Goal: Task Accomplishment & Management: Use online tool/utility

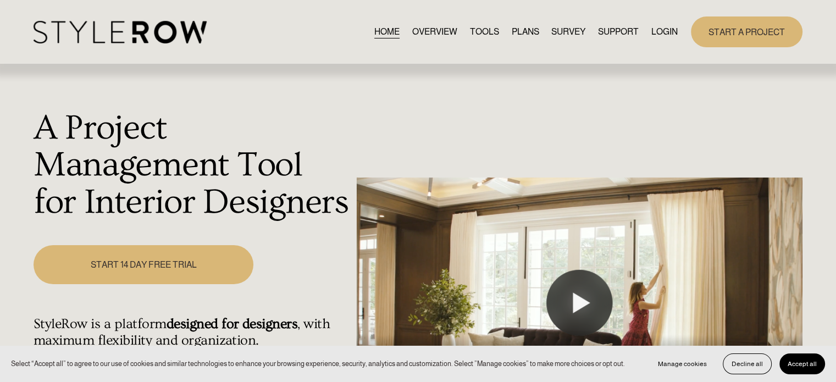
click at [654, 34] on link "LOGIN" at bounding box center [664, 31] width 26 height 15
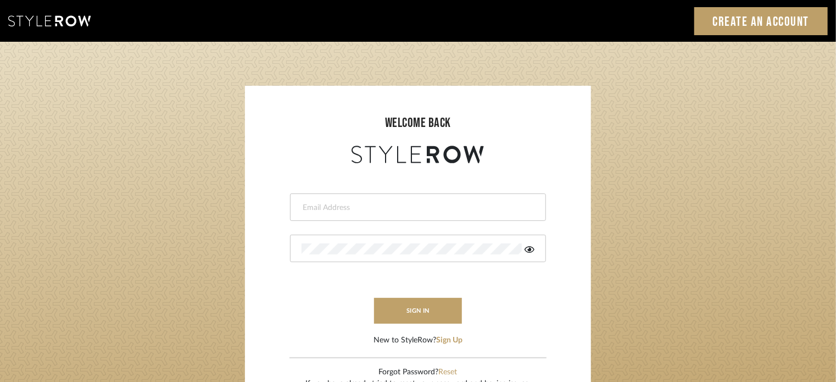
click at [389, 201] on div at bounding box center [418, 206] width 256 height 27
click at [414, 207] on input "de" at bounding box center [409, 207] width 215 height 11
type input "[PERSON_NAME][EMAIL_ADDRESS][DOMAIN_NAME]"
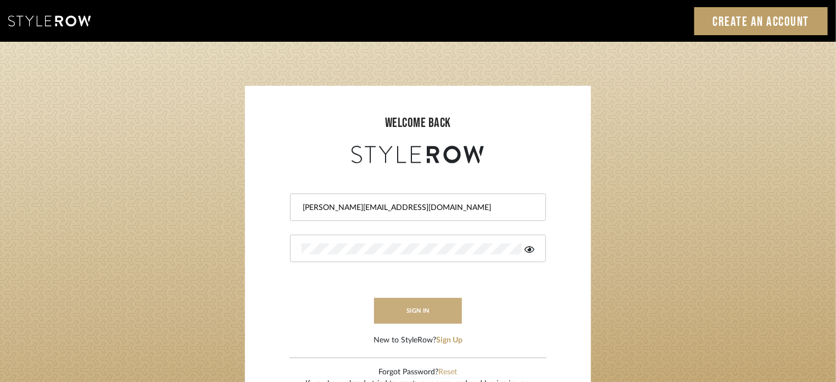
click at [426, 307] on button "sign in" at bounding box center [418, 311] width 88 height 26
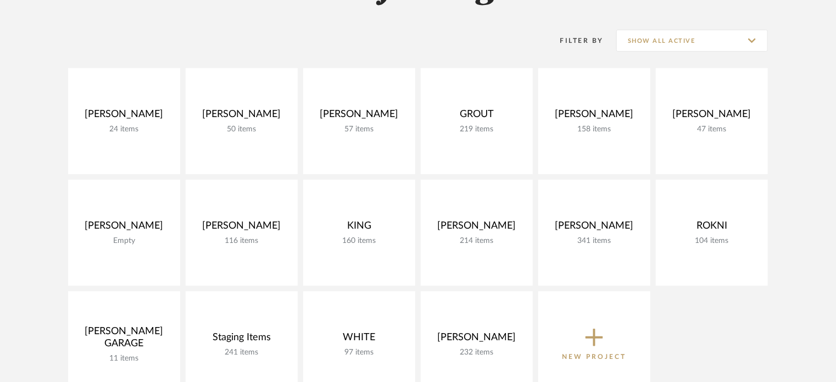
scroll to position [204, 0]
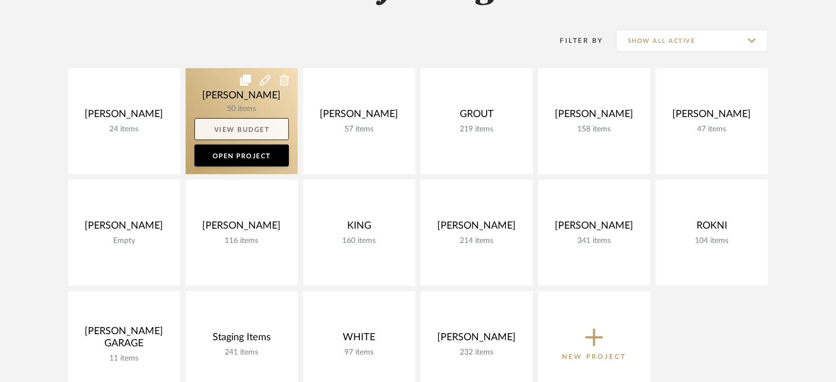
click at [266, 123] on link "View Budget" at bounding box center [241, 129] width 94 height 22
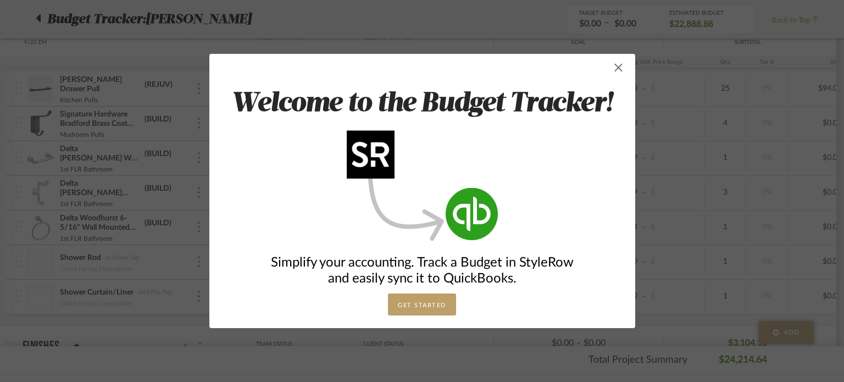
click at [614, 71] on span "button" at bounding box center [619, 68] width 22 height 22
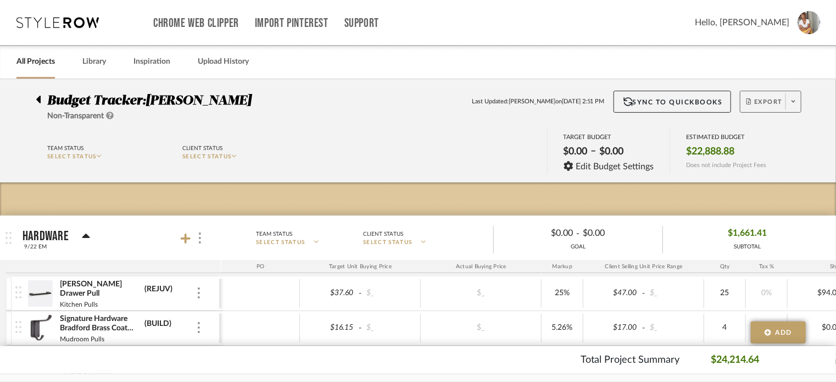
click at [795, 102] on icon at bounding box center [794, 101] width 4 height 6
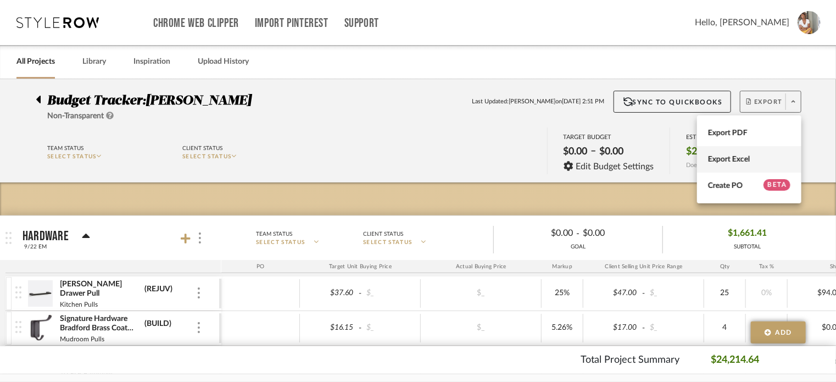
click at [727, 160] on span "Export Excel" at bounding box center [749, 159] width 82 height 9
